Goal: Task Accomplishment & Management: Complete application form

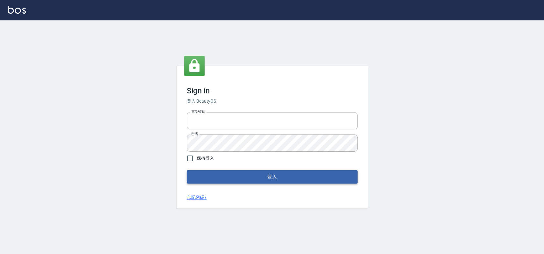
type input "033323173"
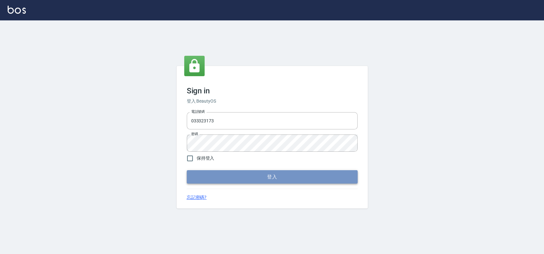
click at [324, 173] on button "登入" at bounding box center [272, 176] width 171 height 13
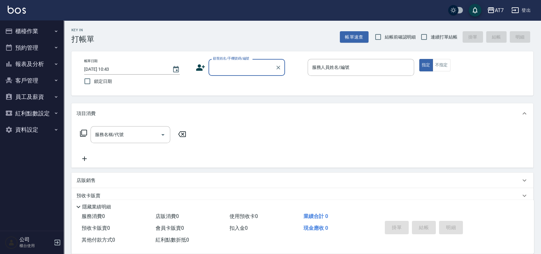
click at [41, 31] on button "櫃檯作業" at bounding box center [32, 31] width 59 height 17
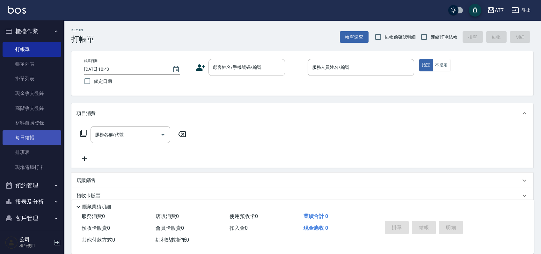
click at [32, 138] on link "每日結帳" at bounding box center [32, 137] width 59 height 15
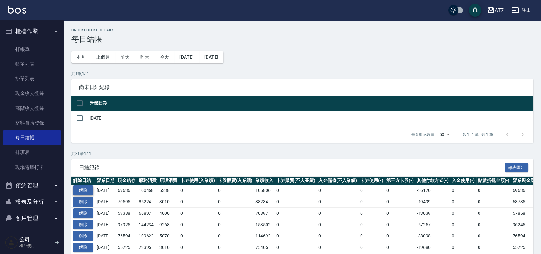
click at [85, 192] on button "解除" at bounding box center [83, 190] width 20 height 10
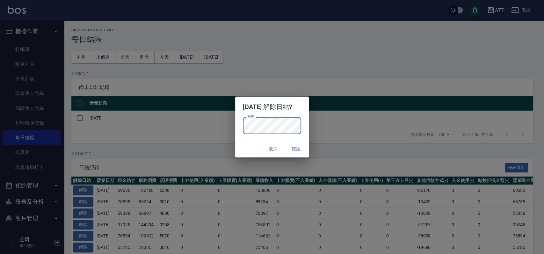
click at [244, 146] on div "取消 確認" at bounding box center [272, 149] width 74 height 17
click at [294, 147] on button "確認" at bounding box center [296, 149] width 20 height 12
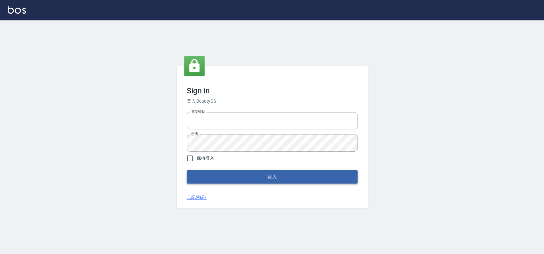
type input "033323173"
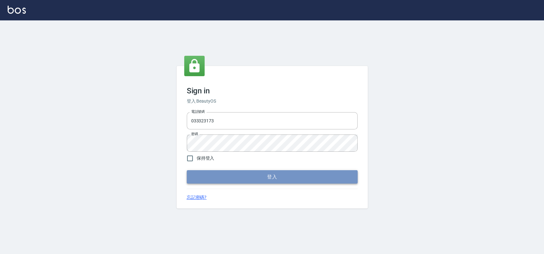
click at [257, 181] on button "登入" at bounding box center [272, 176] width 171 height 13
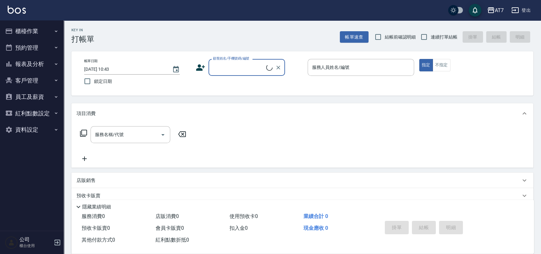
click at [35, 33] on button "櫃檯作業" at bounding box center [32, 31] width 59 height 17
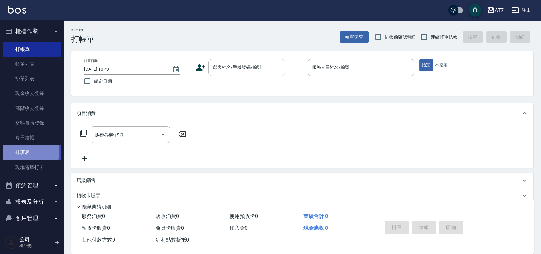
click at [23, 151] on link "排班表" at bounding box center [32, 152] width 59 height 15
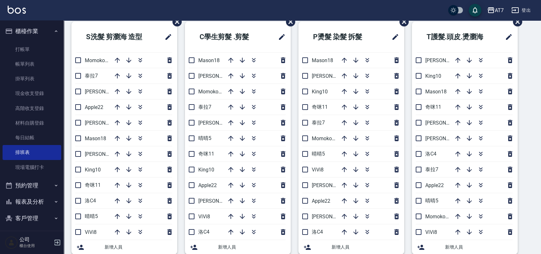
scroll to position [42, 0]
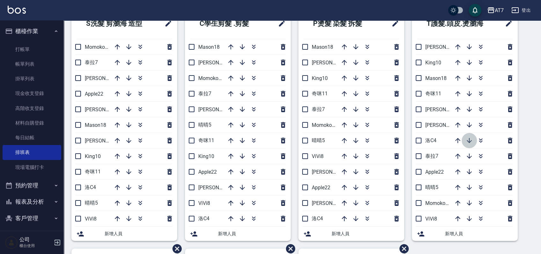
click at [469, 139] on icon "button" at bounding box center [468, 140] width 5 height 5
click at [244, 90] on icon "button" at bounding box center [242, 94] width 8 height 8
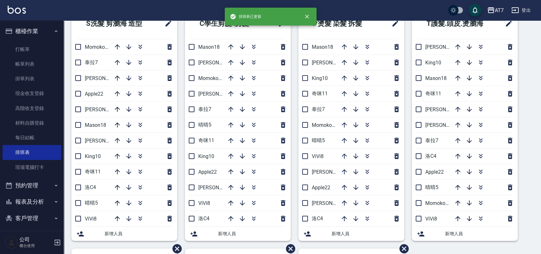
click at [529, 119] on div "S洗髮 剪瀏海 造型 Momoko12 泰拉7 郭郭9 Apple22 伊蕾2 Mason18 杜莎莎6 King10 奇咪11 洛C4 晴晴5 ViVi8 …" at bounding box center [298, 248] width 469 height 481
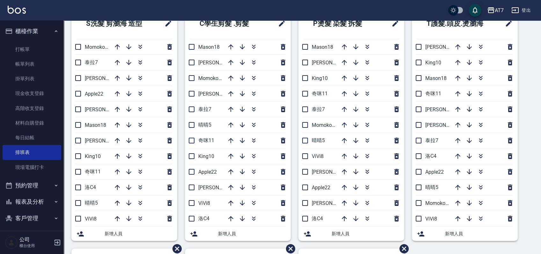
scroll to position [0, 0]
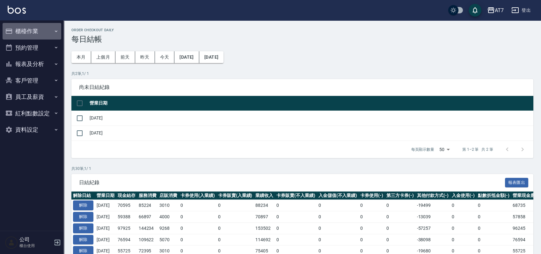
click at [41, 28] on button "櫃檯作業" at bounding box center [32, 31] width 59 height 17
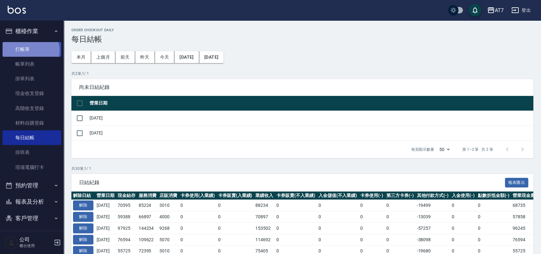
click at [30, 50] on link "打帳單" at bounding box center [32, 49] width 59 height 15
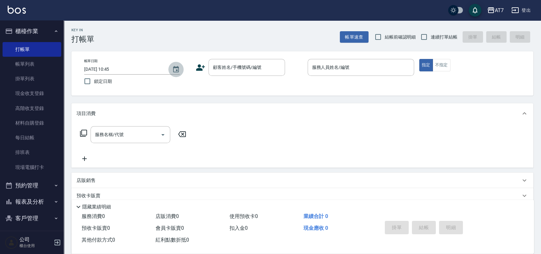
click at [177, 67] on icon "Choose date, selected date is 2025-10-08" at bounding box center [176, 69] width 6 height 6
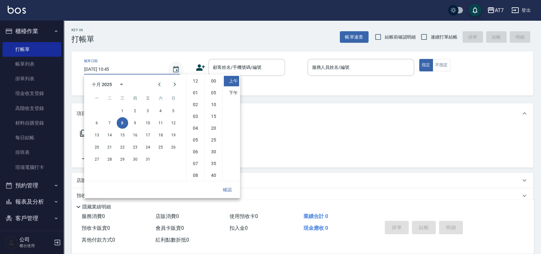
scroll to position [36, 0]
click at [107, 122] on button "7" at bounding box center [109, 122] width 11 height 11
click at [231, 94] on li "下午" at bounding box center [231, 93] width 15 height 11
type input "2025/10/07 22:45"
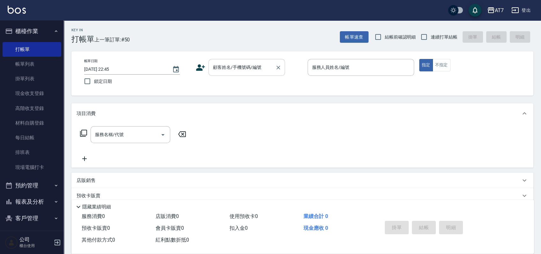
click at [236, 65] on input "顧客姓名/手機號碼/編號" at bounding box center [241, 67] width 61 height 11
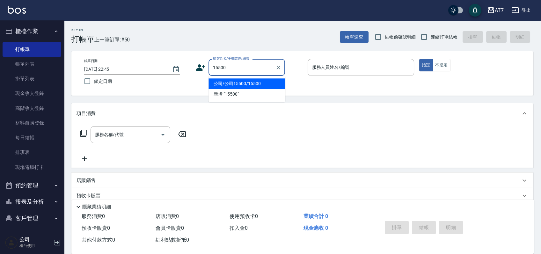
type input "公司/公司15500/15500"
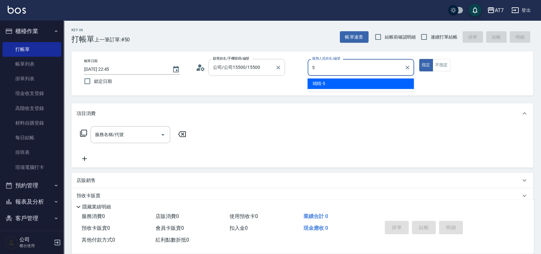
type input "晴晴-5"
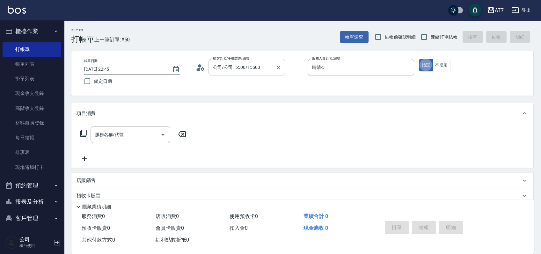
type button "true"
click at [243, 178] on div "店販銷售" at bounding box center [298, 180] width 444 height 7
click at [424, 37] on input "連續打單結帳" at bounding box center [423, 36] width 13 height 13
checkbox input "true"
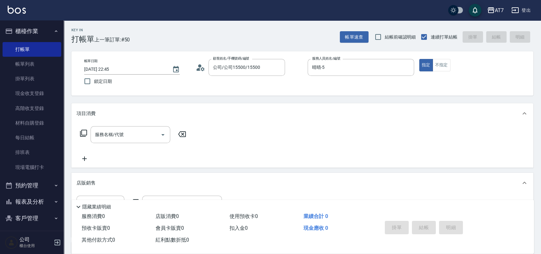
scroll to position [125, 0]
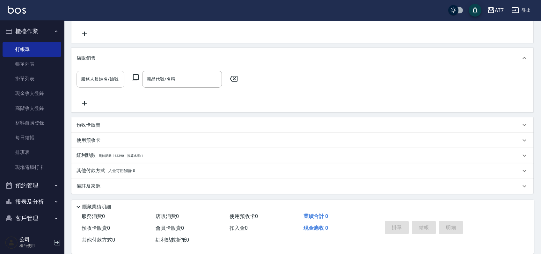
click at [104, 78] on input "服務人員姓名/編號" at bounding box center [100, 79] width 42 height 11
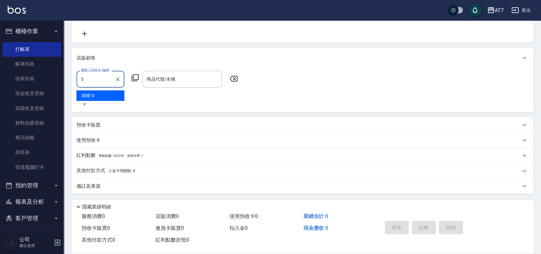
type input "晴晴-5"
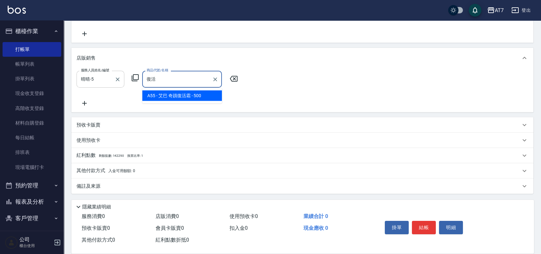
type input "艾巴 奇蹟復活霜"
type input "50"
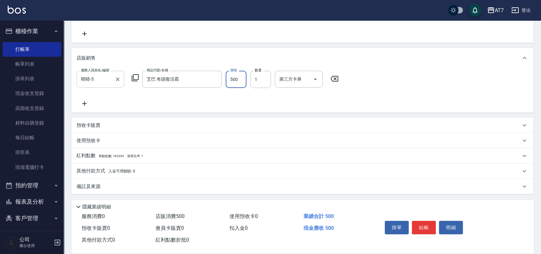
type input "4"
type input "0"
type input "45"
type input "40"
type input "450"
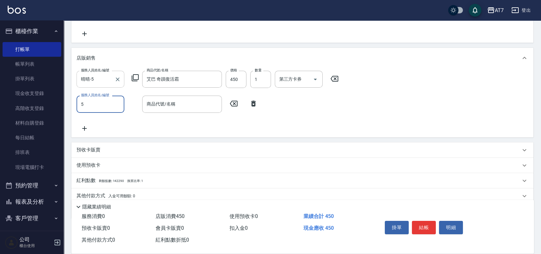
type input "晴晴-5"
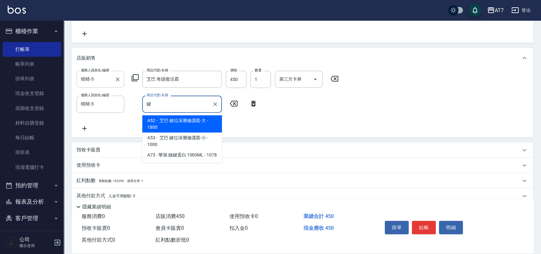
type input "艾巴 鍵位深層修護霜-大"
type input "220"
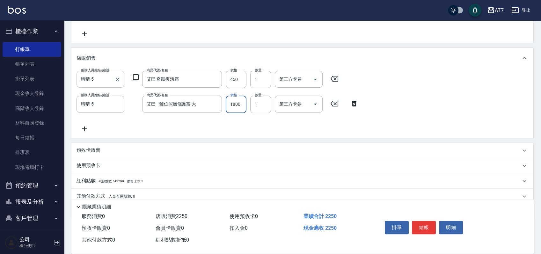
type input "1"
type input "40"
type input "162"
type input "60"
type input "1620"
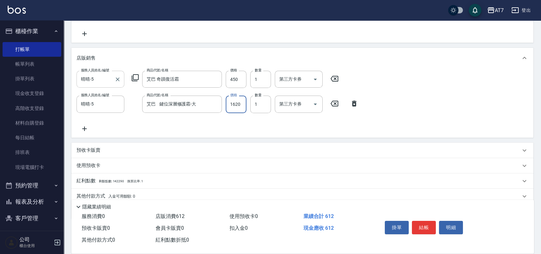
type input "200"
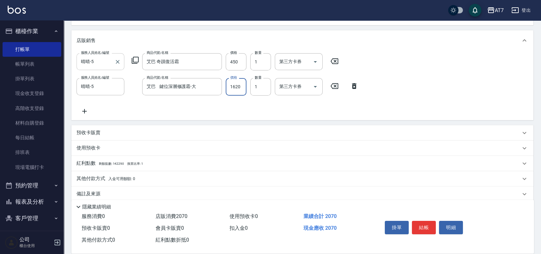
scroll to position [150, 0]
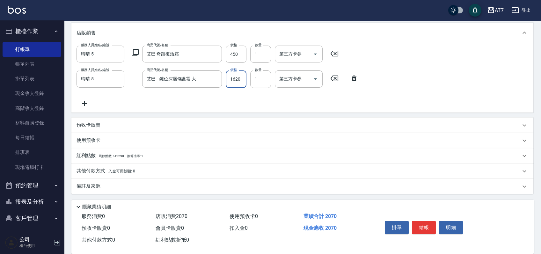
type input "1620"
click at [186, 167] on div "其他付款方式 入金可用餘額: 0" at bounding box center [302, 170] width 462 height 15
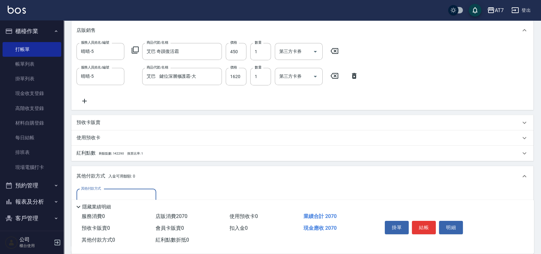
scroll to position [0, 0]
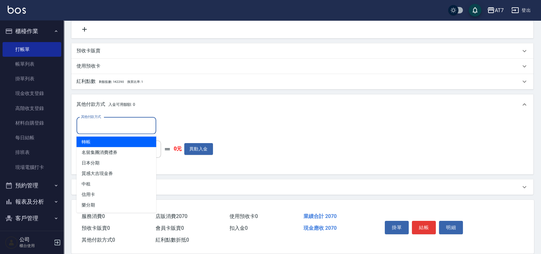
click at [109, 122] on input "其他付款方式" at bounding box center [116, 125] width 74 height 11
click at [99, 141] on span "轉帳" at bounding box center [116, 141] width 80 height 11
type input "轉帳"
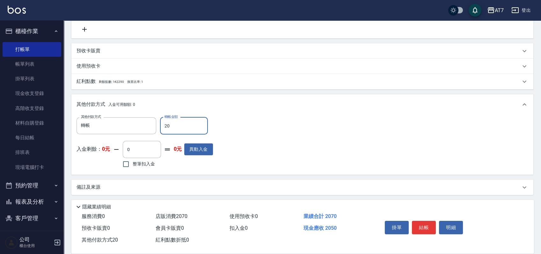
type input "207"
type input "180"
type input "2070"
type input "0"
type input "2070"
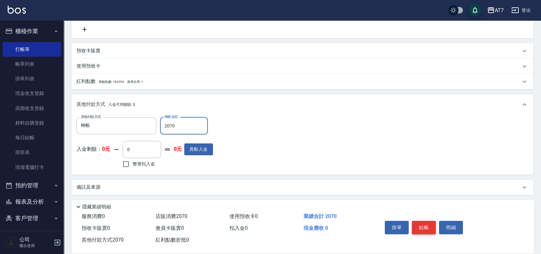
click at [424, 223] on button "結帳" at bounding box center [424, 227] width 24 height 13
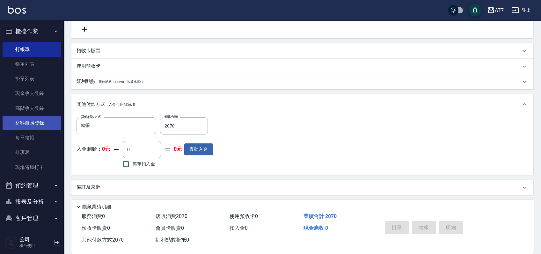
type input "2025/10/08 10:46"
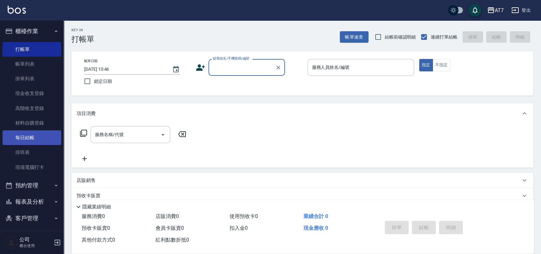
click at [35, 136] on link "每日結帳" at bounding box center [32, 137] width 59 height 15
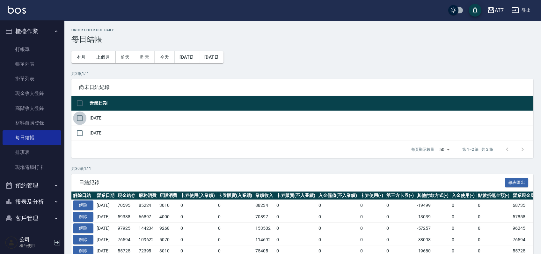
click at [77, 117] on input "checkbox" at bounding box center [79, 118] width 13 height 13
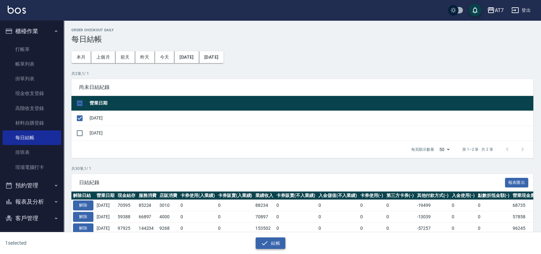
click at [272, 242] on button "結帳" at bounding box center [271, 243] width 30 height 12
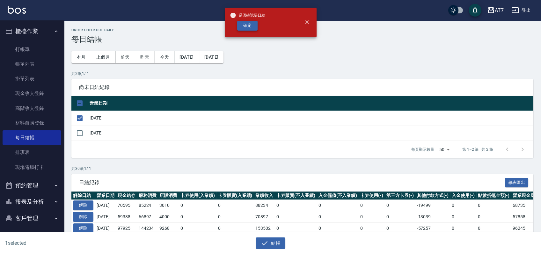
click at [255, 27] on button "確定" at bounding box center [247, 26] width 20 height 10
checkbox input "false"
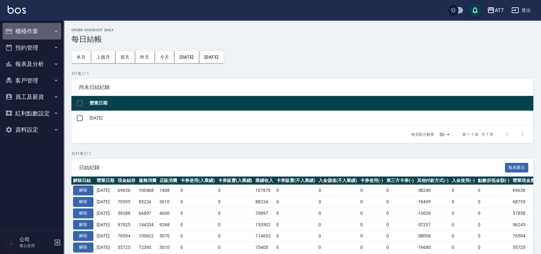
click at [34, 30] on button "櫃檯作業" at bounding box center [32, 31] width 59 height 17
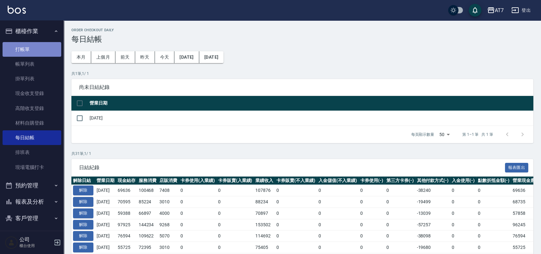
click at [33, 45] on link "打帳單" at bounding box center [32, 49] width 59 height 15
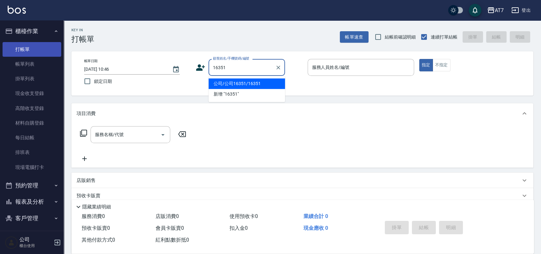
type input "公司/公司16351/16351"
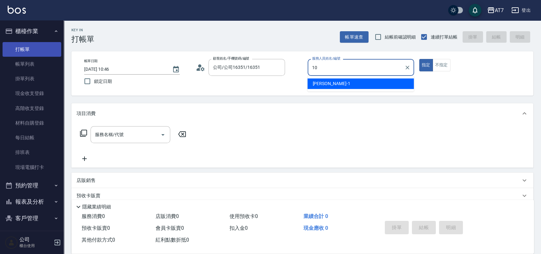
type input "King-10"
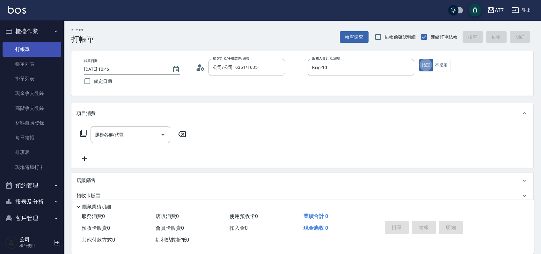
type button "true"
type input "605"
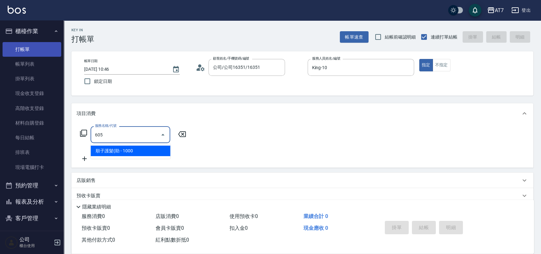
type input "100"
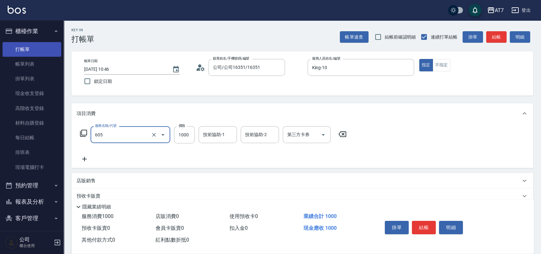
type input "順子護髮(助(605)"
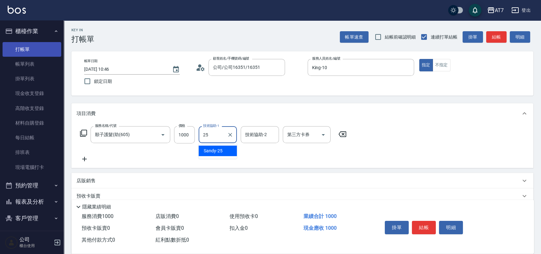
type input "Sandy-25"
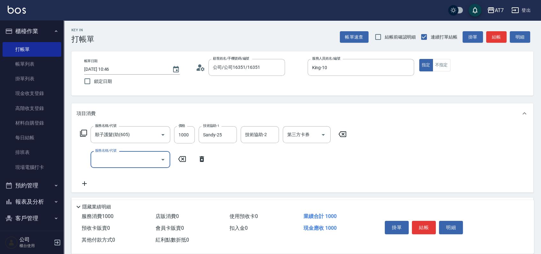
click at [82, 131] on icon at bounding box center [84, 133] width 8 height 8
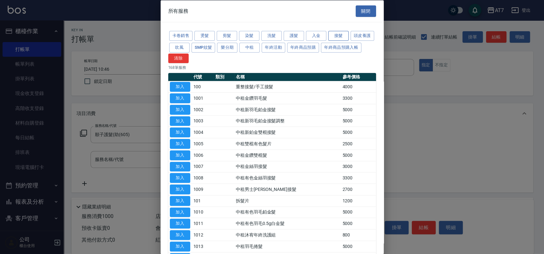
click at [338, 32] on button "接髮" at bounding box center [338, 36] width 20 height 10
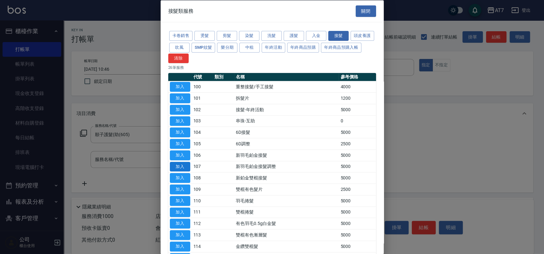
click at [183, 169] on button "加入" at bounding box center [180, 167] width 20 height 10
type input "600"
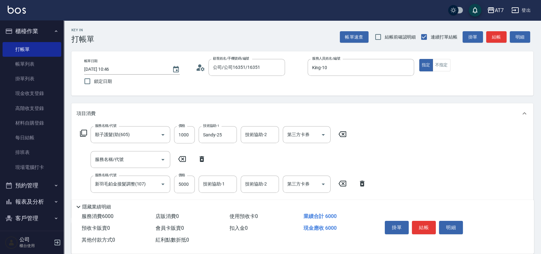
click at [201, 157] on icon at bounding box center [201, 159] width 4 height 6
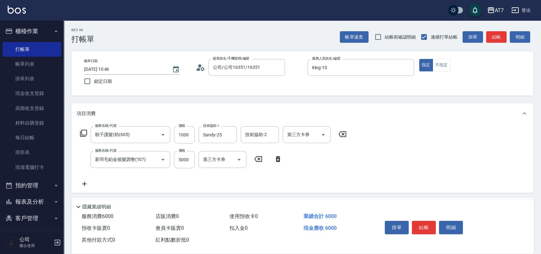
type input "新羽毛鉑金接髮調整(107)"
click at [194, 161] on input "5000" at bounding box center [184, 159] width 21 height 17
type input "3"
type input "100"
type input "380"
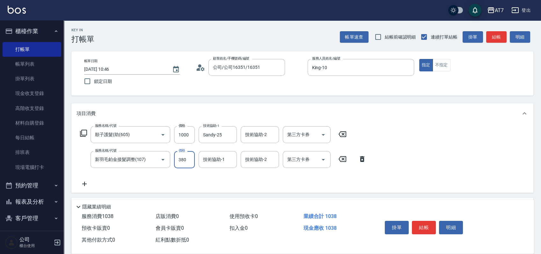
type input "130"
type input "3800"
type input "480"
click at [228, 135] on icon "Clear" at bounding box center [230, 135] width 6 height 6
type input "3800"
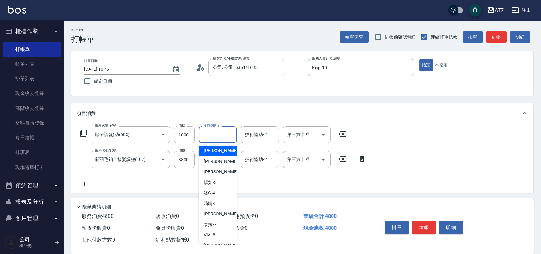
click at [212, 134] on input "技術協助-1" at bounding box center [217, 134] width 33 height 11
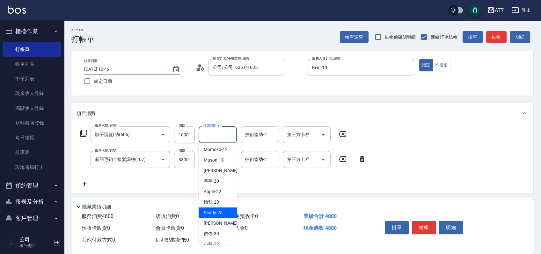
click at [220, 212] on span "Sandy -25" at bounding box center [213, 212] width 19 height 7
type input "Sandy-25"
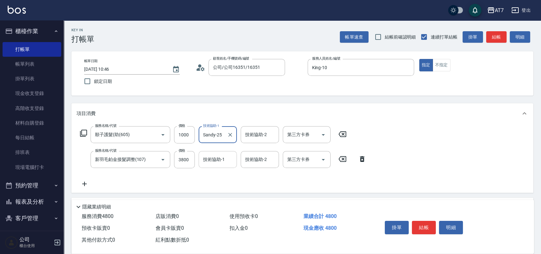
click at [221, 160] on input "技術協助-1" at bounding box center [217, 159] width 33 height 11
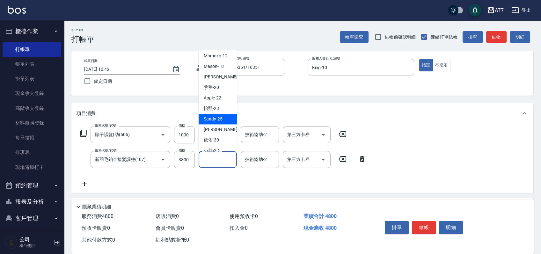
click at [222, 119] on div "Sandy -25" at bounding box center [218, 119] width 38 height 11
type input "Sandy-25"
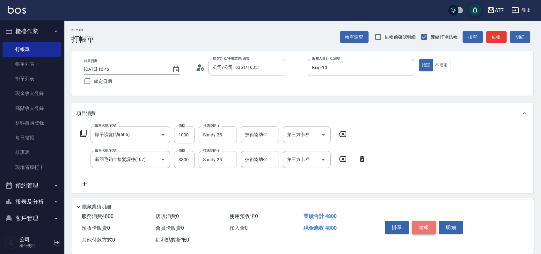
click at [425, 226] on button "結帳" at bounding box center [424, 227] width 24 height 13
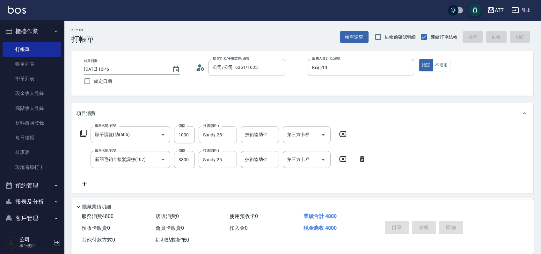
type input "2025/10/08 10:47"
type input "0"
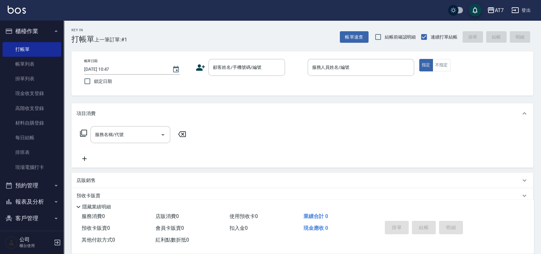
click at [296, 84] on div "帳單日期 2025/10/08 10:47 鎖定日期 顧客姓名/手機號碼/編號 顧客姓名/手機號碼/編號 服務人員姓名/編號 服務人員姓名/編號 指定 不指定" at bounding box center [302, 73] width 446 height 29
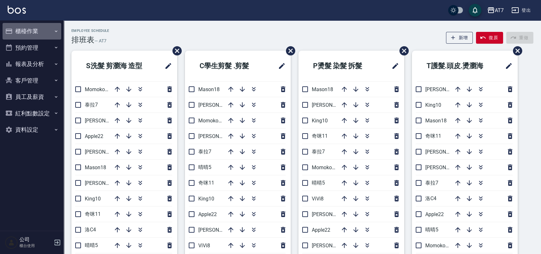
click at [38, 28] on button "櫃檯作業" at bounding box center [32, 31] width 59 height 17
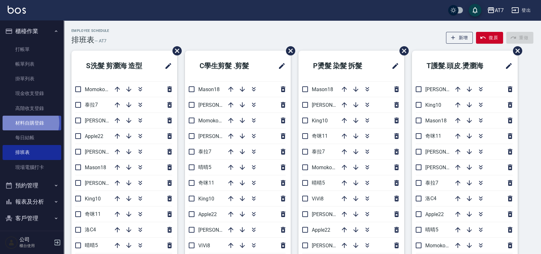
click at [27, 123] on link "材料自購登錄" at bounding box center [32, 123] width 59 height 15
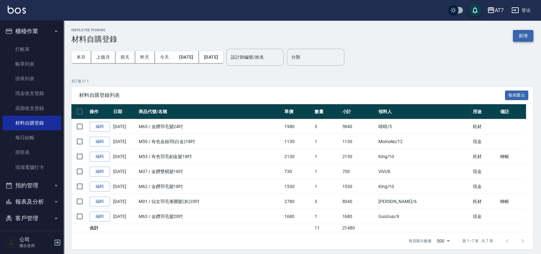
click at [527, 39] on button "新增" at bounding box center [523, 36] width 20 height 12
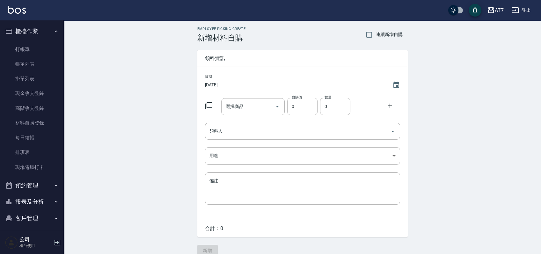
click at [208, 105] on icon at bounding box center [209, 106] width 8 height 8
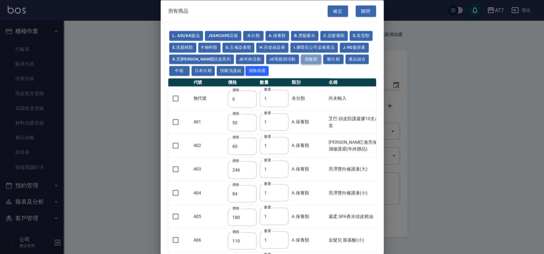
click at [321, 57] on button "假髮類" at bounding box center [311, 59] width 20 height 10
type input "2780"
type input "80"
type input "350"
type input "25"
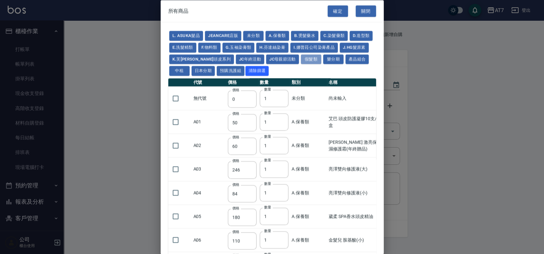
type input "400"
type input "100"
type input "880"
type input "930"
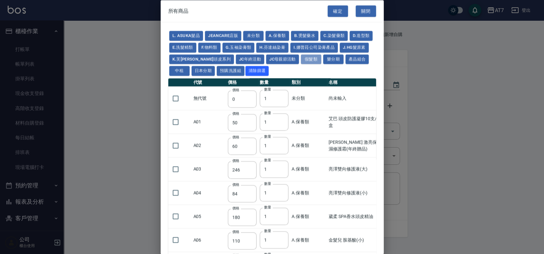
type input "980"
type input "1030"
type input "1130"
type input "1230"
type input "1330"
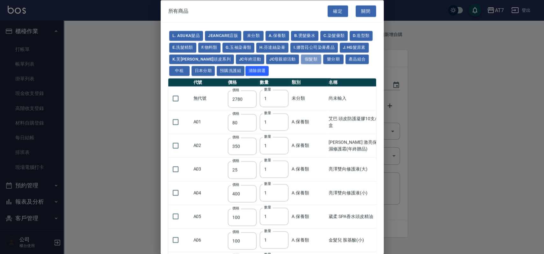
type input "1780"
type input "1980"
type input "2180"
type input "2380"
type input "2580"
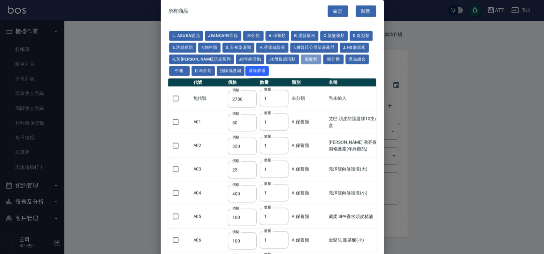
type input "2780"
type input "2980"
type input "1030"
type input "1080"
type input "1130"
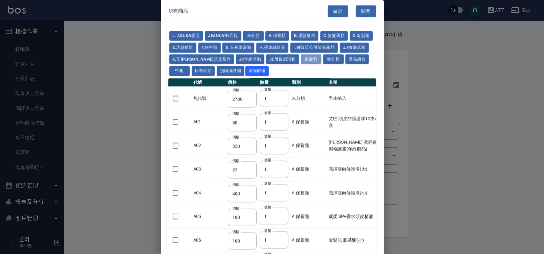
type input "1230"
type input "1280"
type input "1380"
type input "2180"
type input "2380"
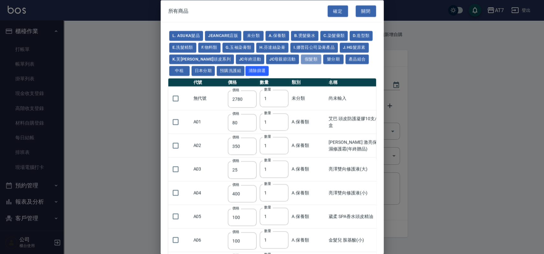
type input "2580"
type input "2780"
type input "2980"
type input "730"
type input "780"
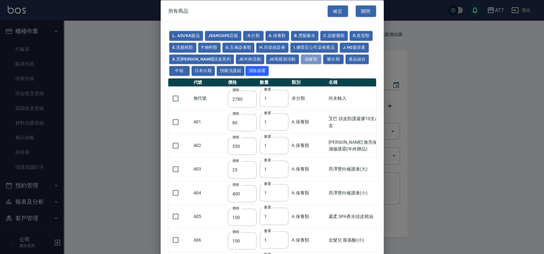
type input "830"
type input "930"
type input "980"
type input "560"
type input "775"
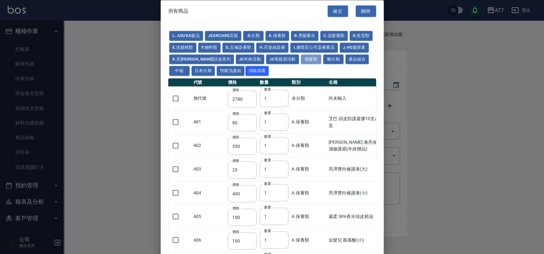
type input "580"
type input "2230"
type input "1180"
type input "1030"
type input "1080"
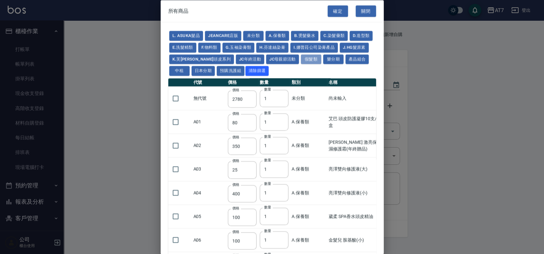
type input "1130"
type input "1180"
type input "1230"
type input "2130"
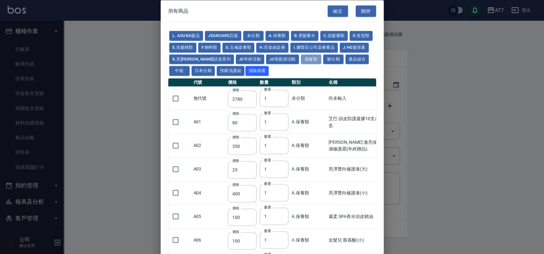
type input "2330"
type input "2530"
type input "930"
type input "170"
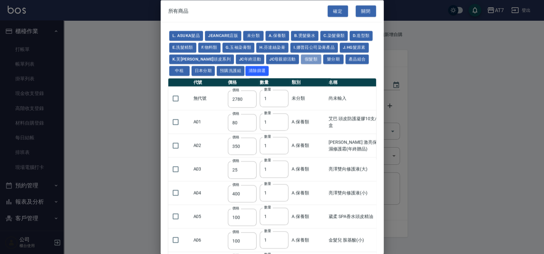
type input "170"
type input "1380"
type input "1530"
type input "1680"
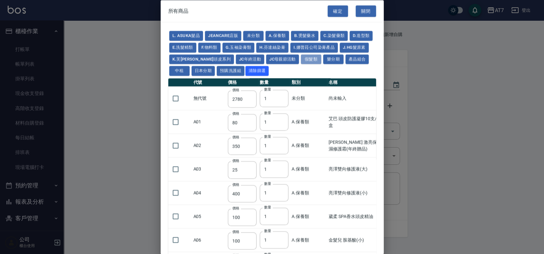
type input "1830"
type input "1980"
type input "2130"
type input "1930"
type input "2730"
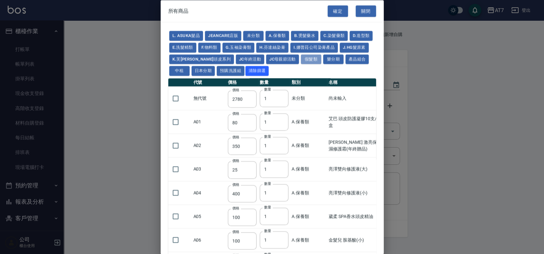
type input "2780"
type input "2980"
type input "2380"
type input "2580"
type input "2780"
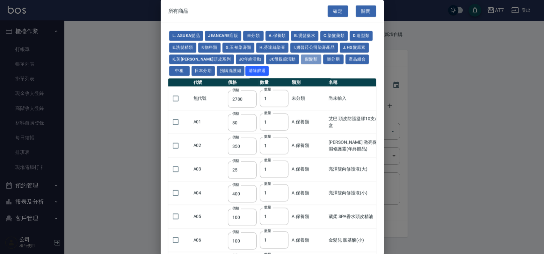
type input "2980"
type input "3180"
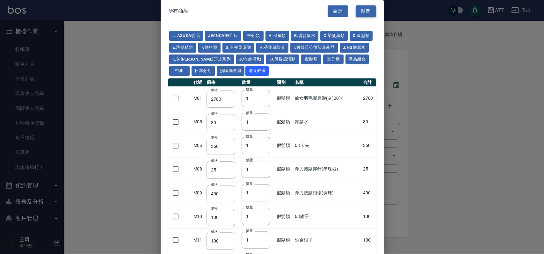
click at [363, 9] on button "關閉" at bounding box center [366, 11] width 20 height 12
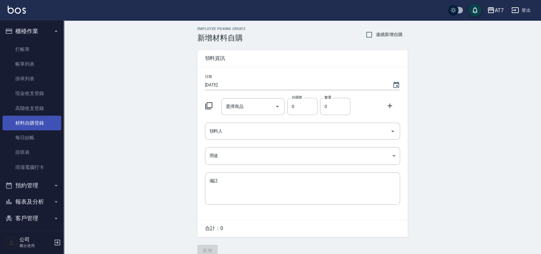
click at [25, 123] on link "材料自購登錄" at bounding box center [32, 123] width 59 height 15
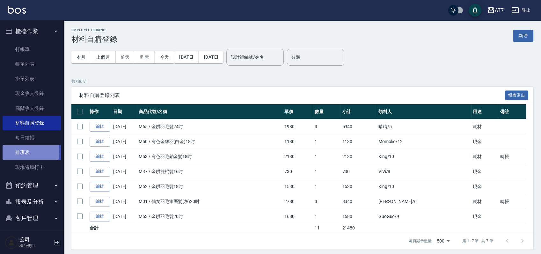
click at [22, 152] on link "排班表" at bounding box center [32, 152] width 59 height 15
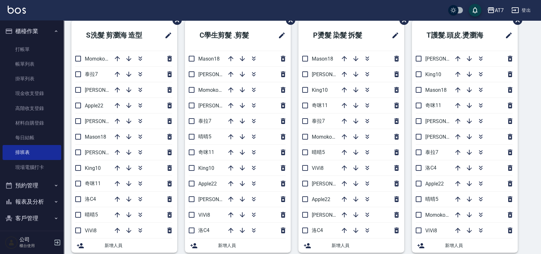
scroll to position [42, 0]
